Goal: Find specific page/section: Find specific page/section

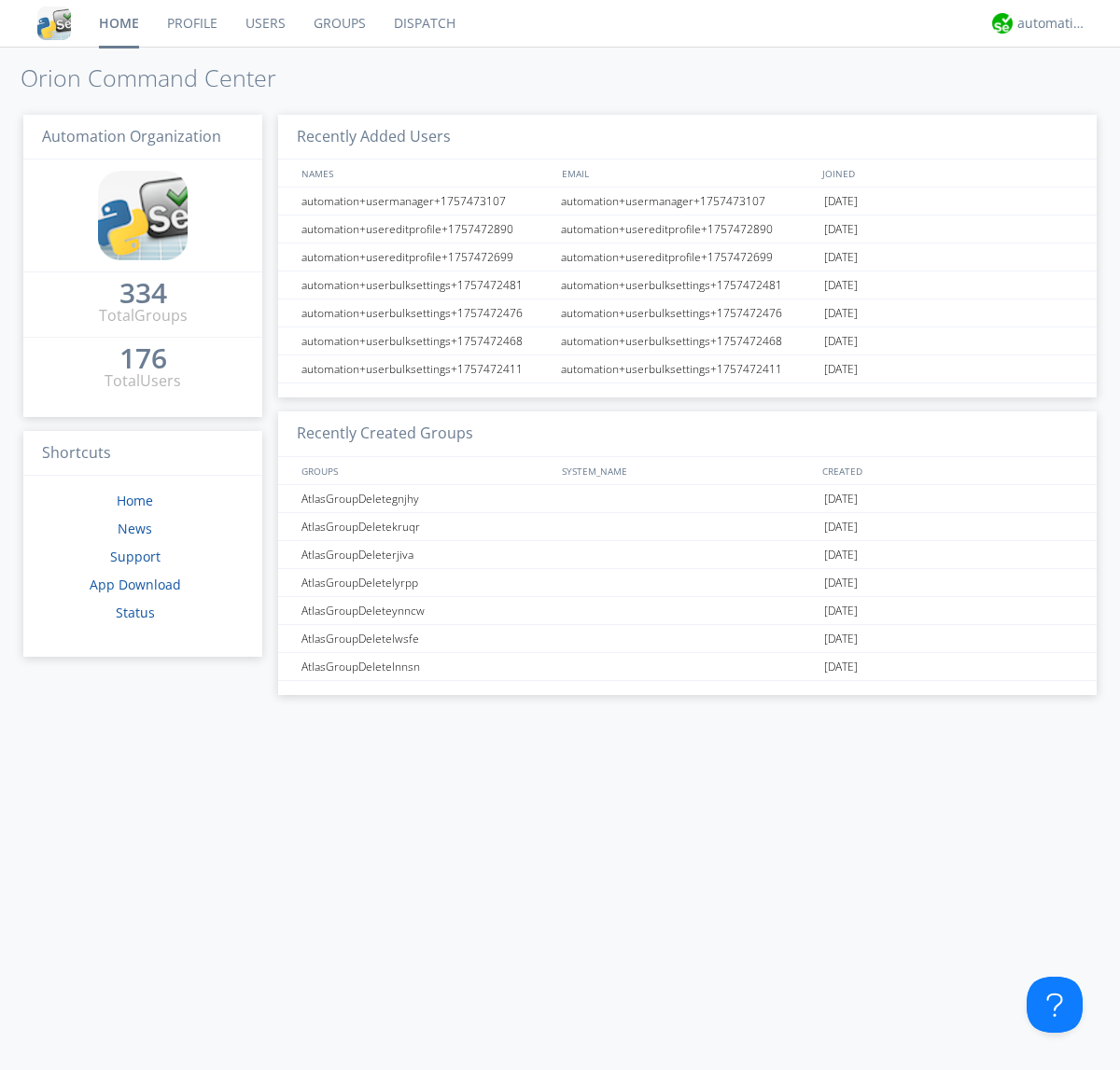
click at [422, 24] on link "Dispatch" at bounding box center [424, 23] width 90 height 46
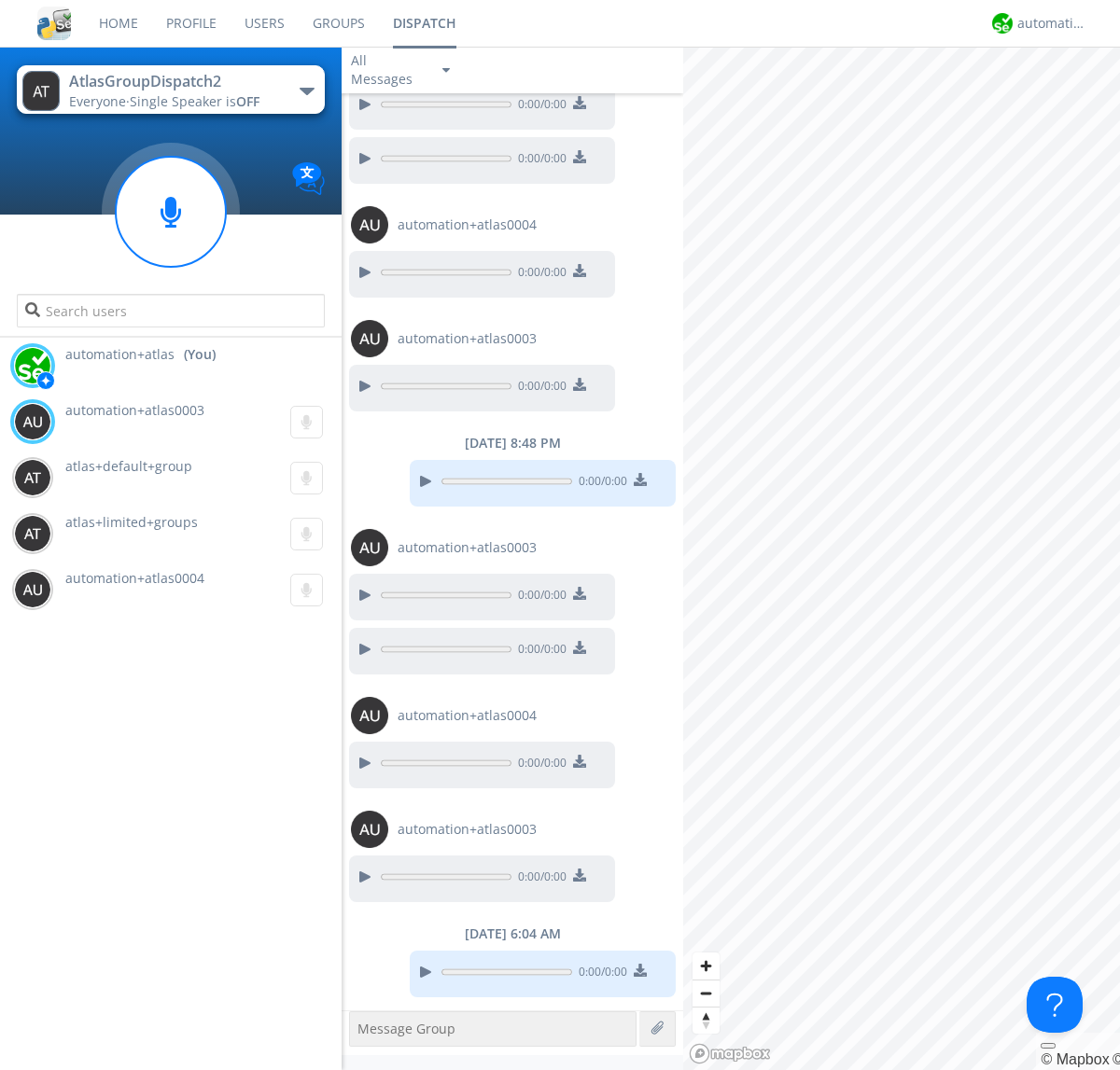
scroll to position [764, 0]
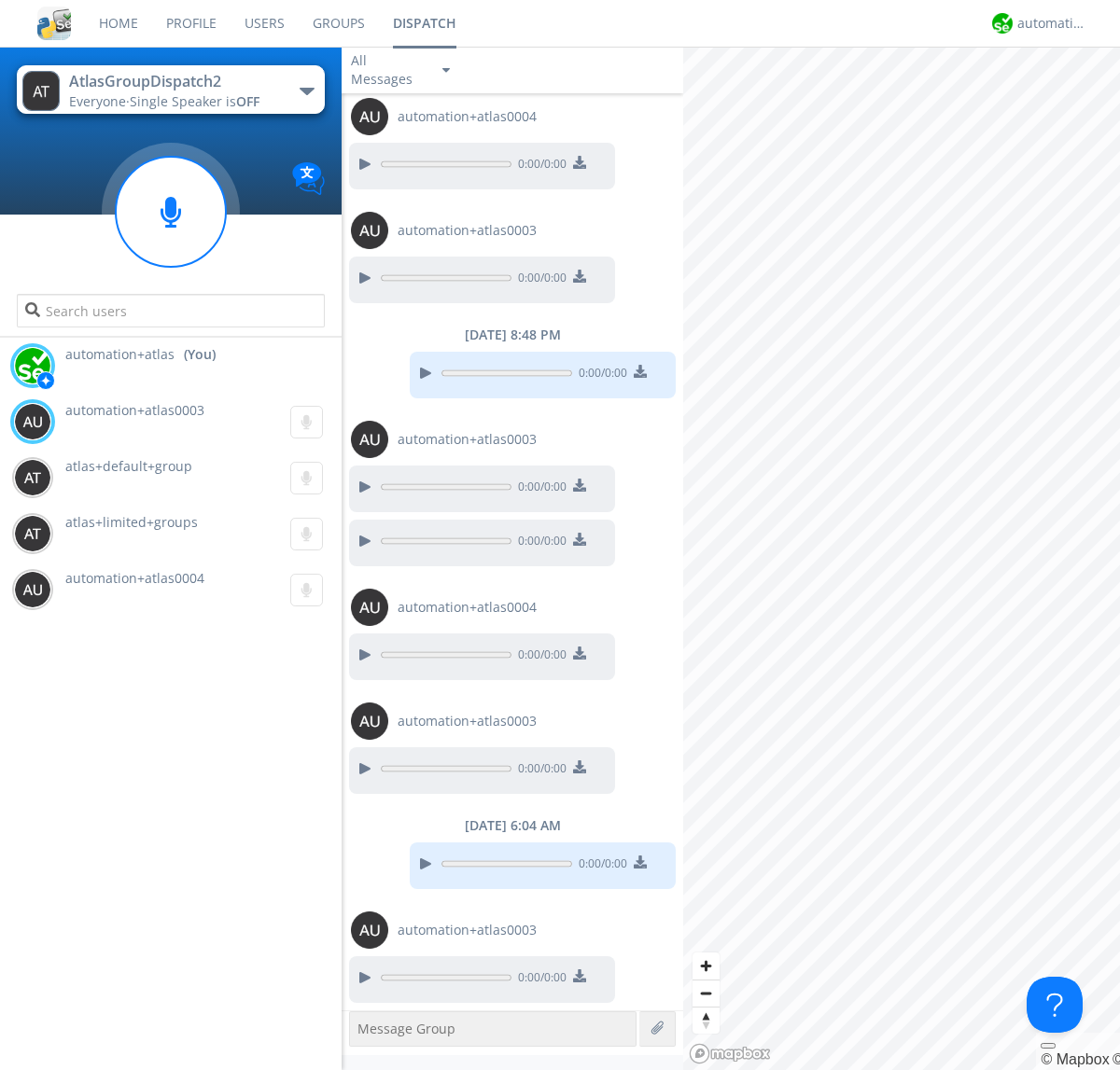
click at [306, 91] on div "button" at bounding box center [307, 92] width 15 height 8
click at [0, 0] on span "AtlasGroupDispatch" at bounding box center [0, 0] width 0 height 0
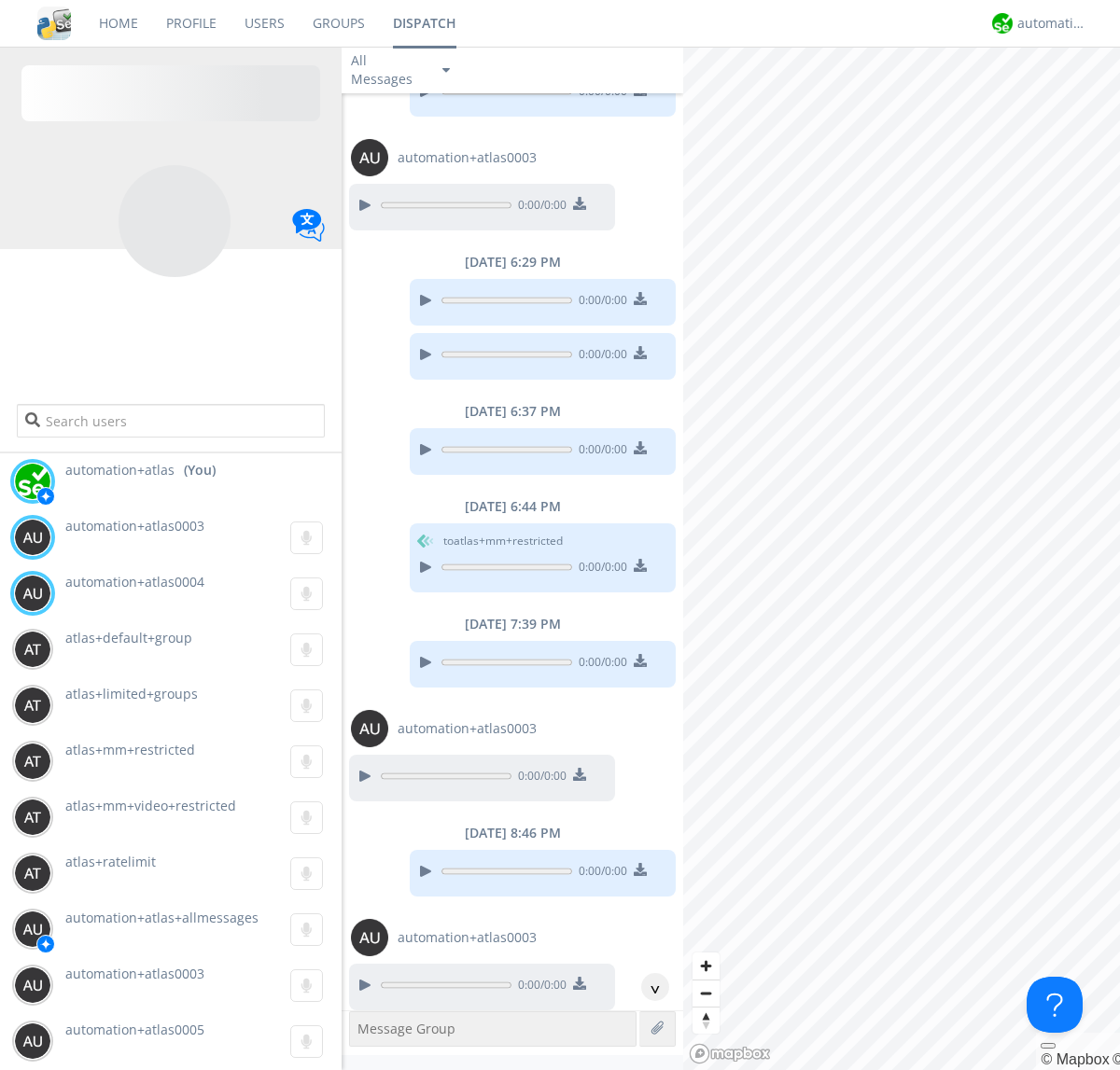
scroll to position [449, 0]
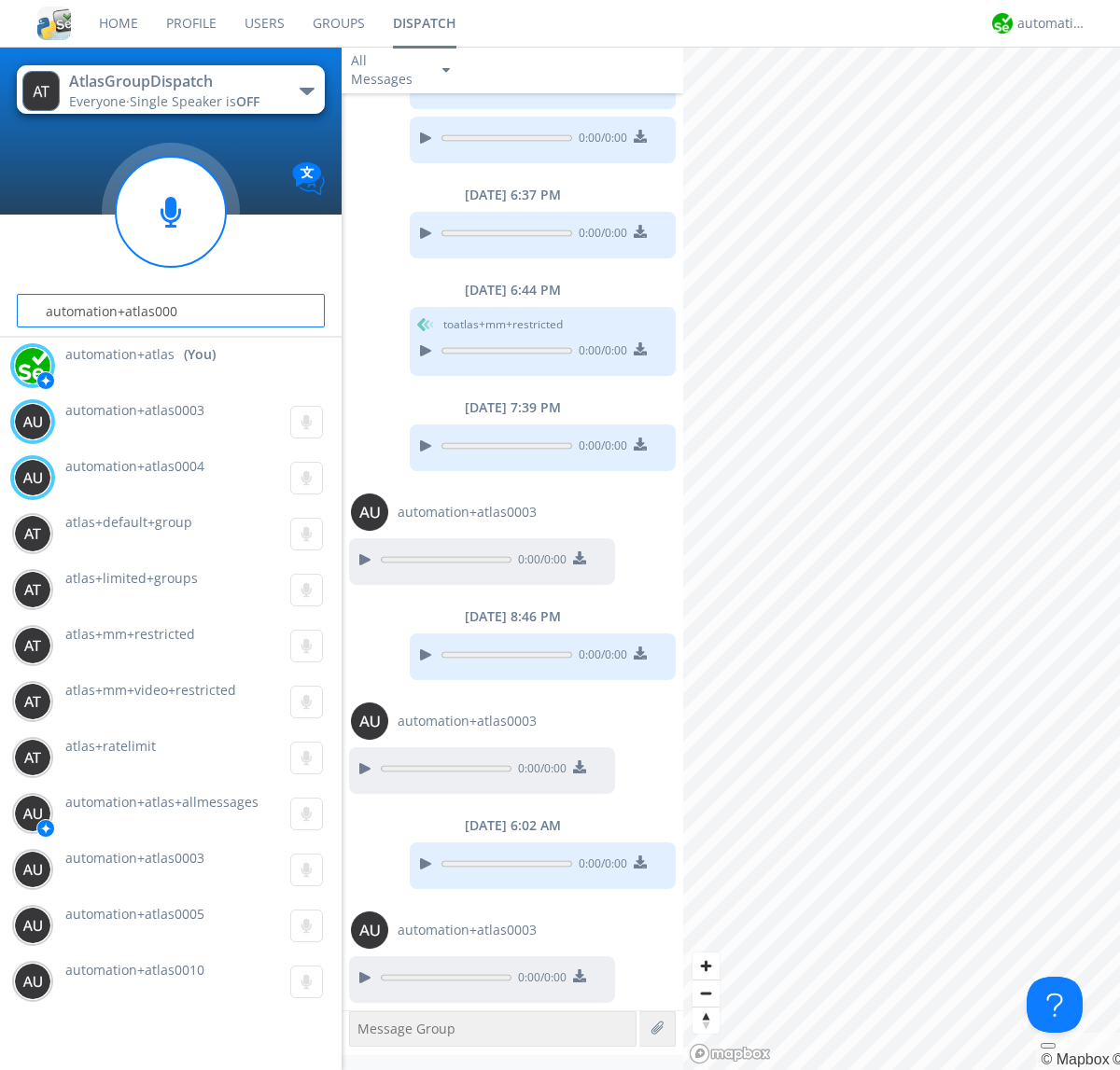
type input "automation+atlas0004"
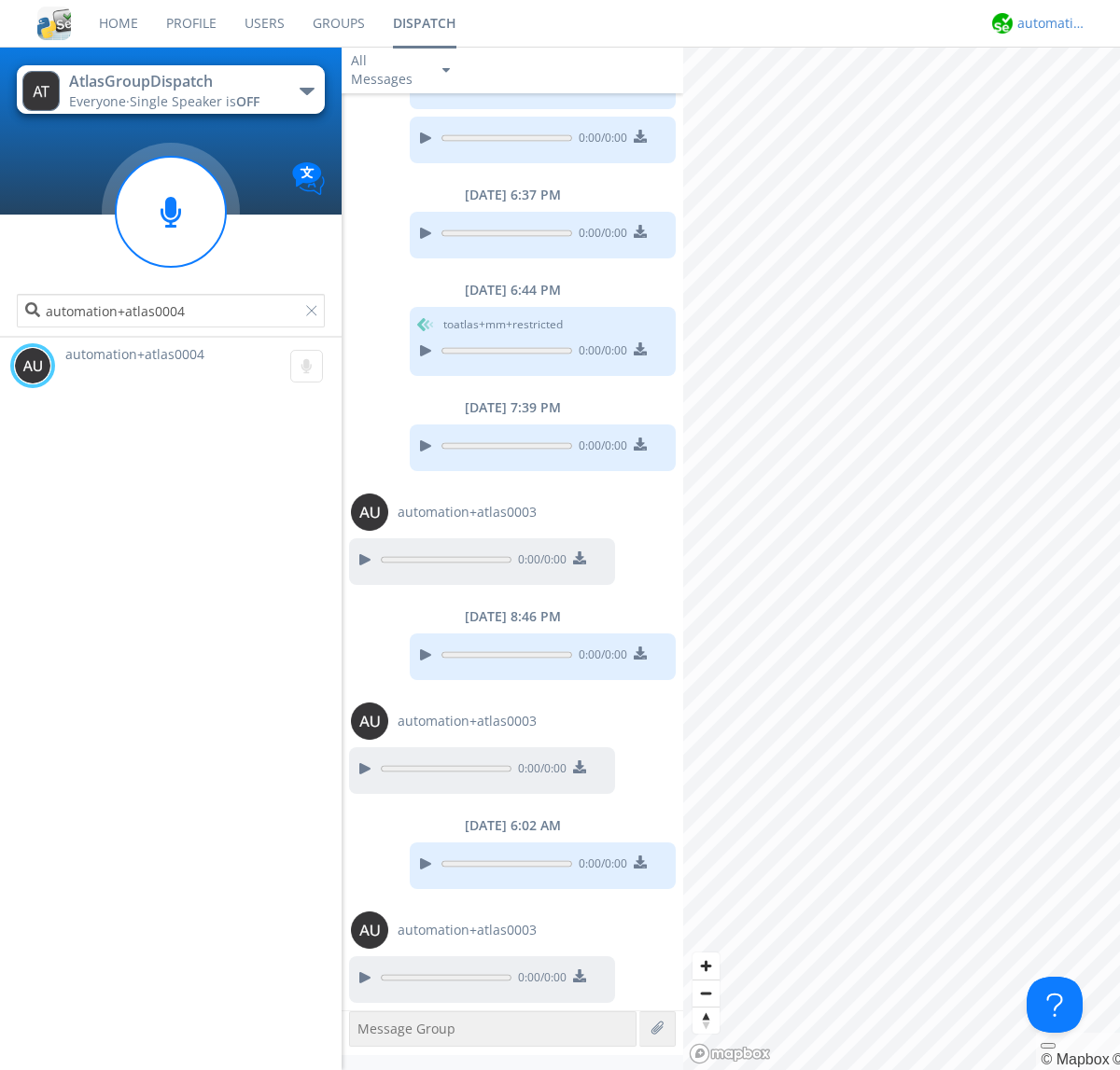
click at [1047, 24] on div "automation+atlas" at bounding box center [1052, 24] width 70 height 19
